Goal: Task Accomplishment & Management: Use online tool/utility

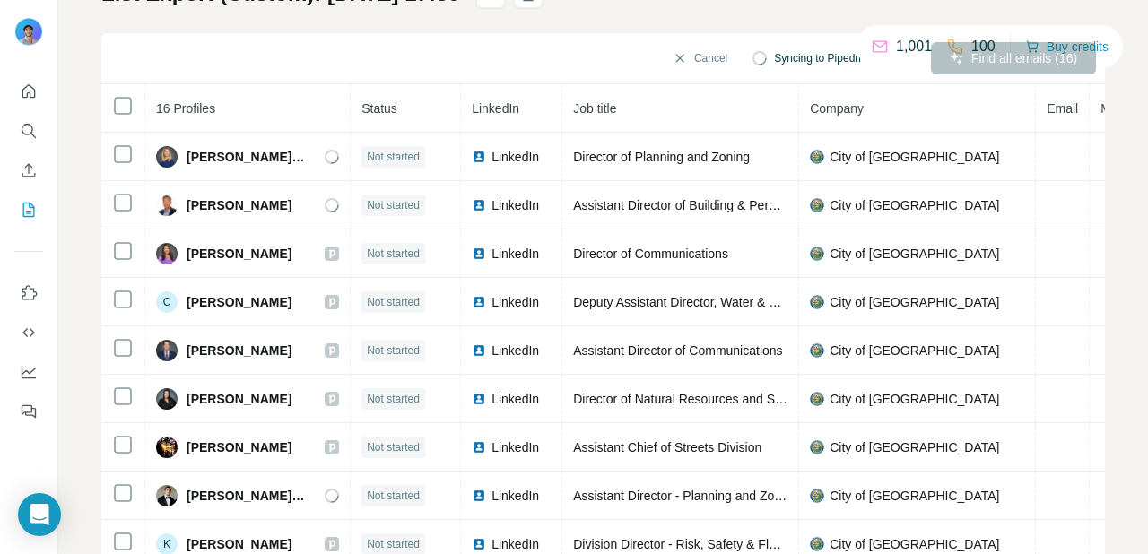
scroll to position [198, 0]
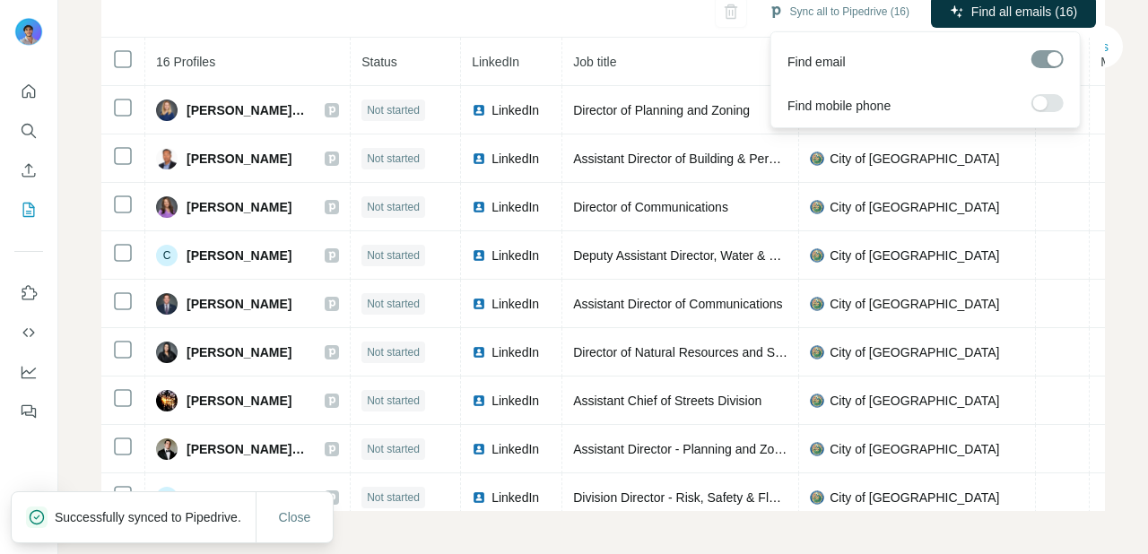
click at [994, 10] on span "Find all emails (16)" at bounding box center [1025, 12] width 106 height 18
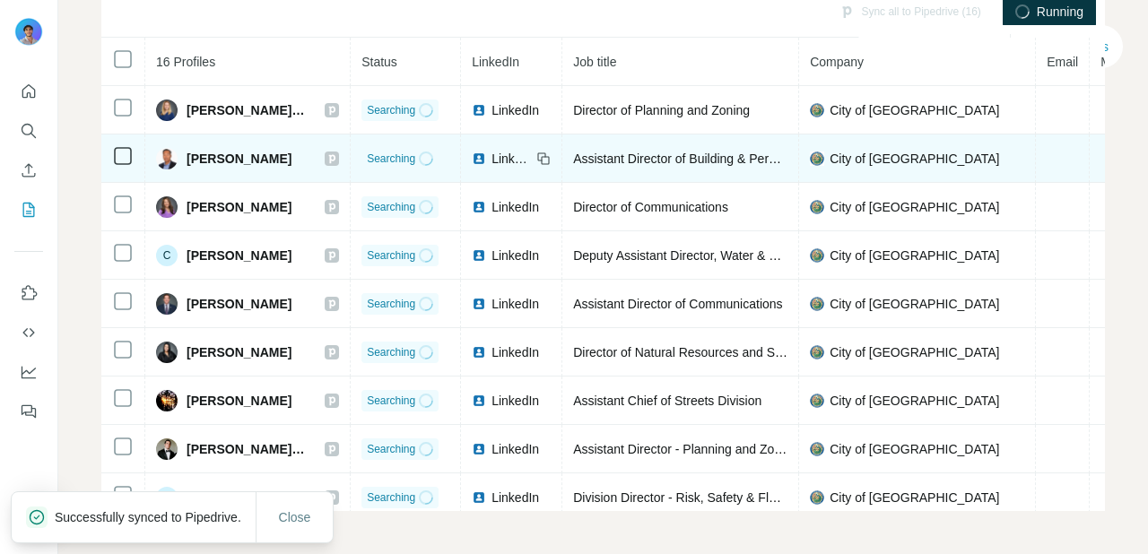
scroll to position [0, 0]
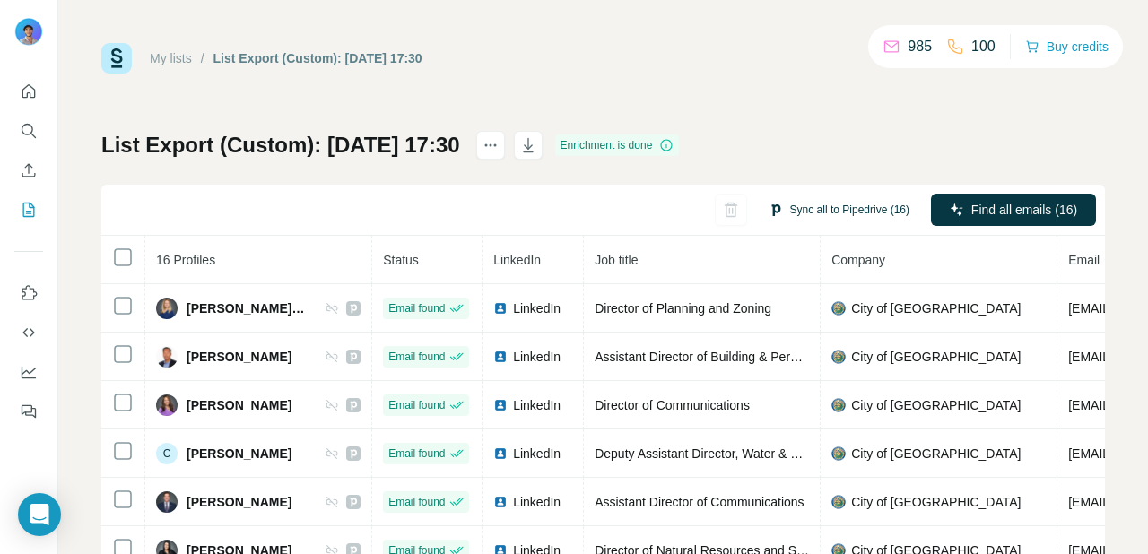
click at [832, 214] on button "Sync all to Pipedrive (16)" at bounding box center [839, 209] width 166 height 27
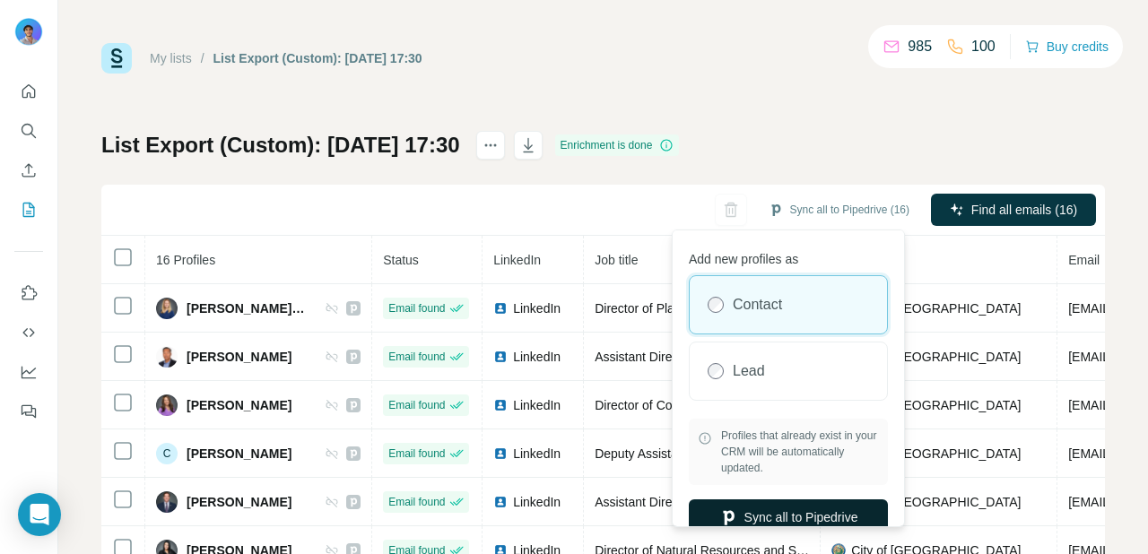
click at [815, 514] on button "Sync all to Pipedrive" at bounding box center [788, 518] width 199 height 36
